Goal: Transaction & Acquisition: Book appointment/travel/reservation

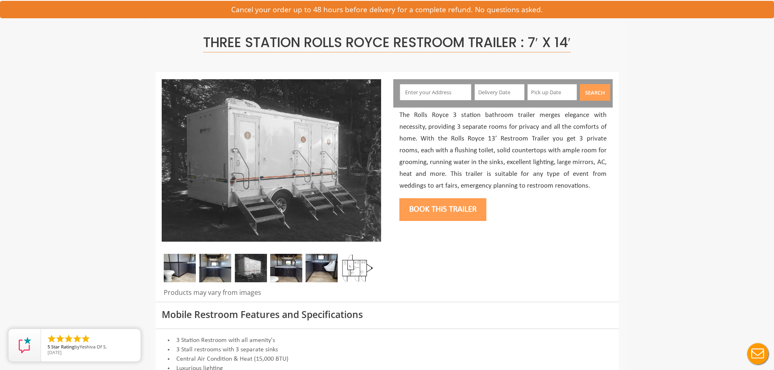
scroll to position [41, 0]
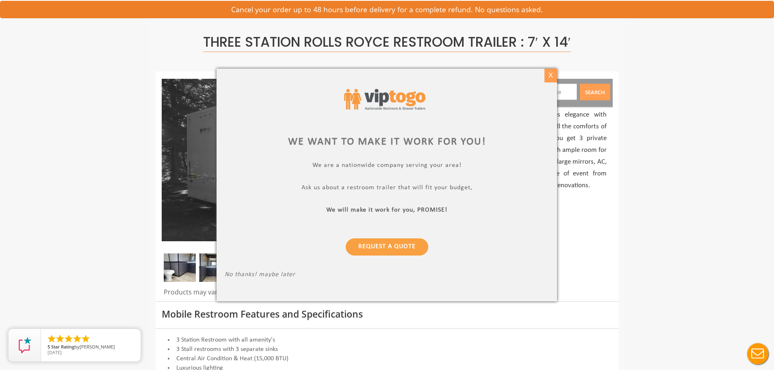
click at [549, 77] on div "X" at bounding box center [550, 76] width 13 height 14
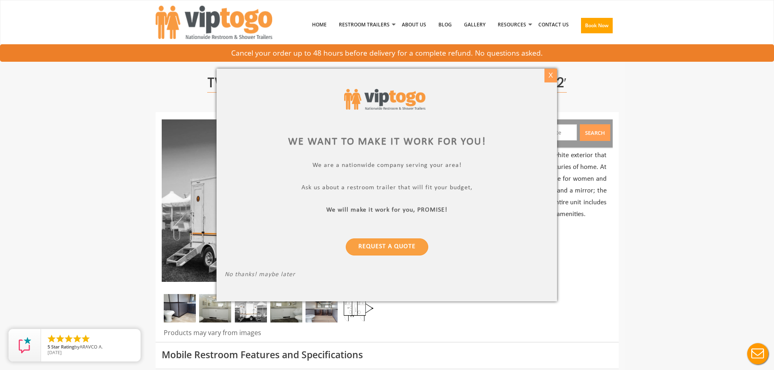
click at [553, 75] on div "X" at bounding box center [550, 76] width 13 height 14
